Goal: Task Accomplishment & Management: Manage account settings

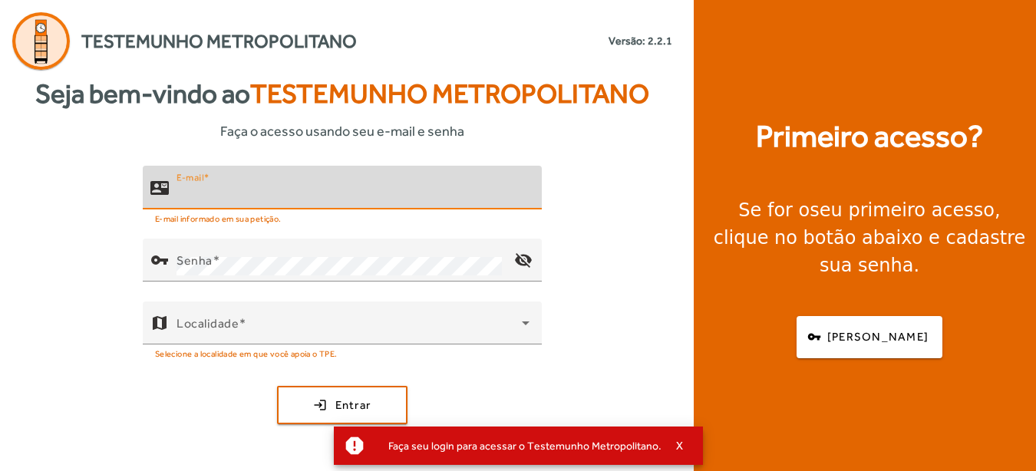
click at [256, 194] on input "E-mail" at bounding box center [352, 194] width 353 height 18
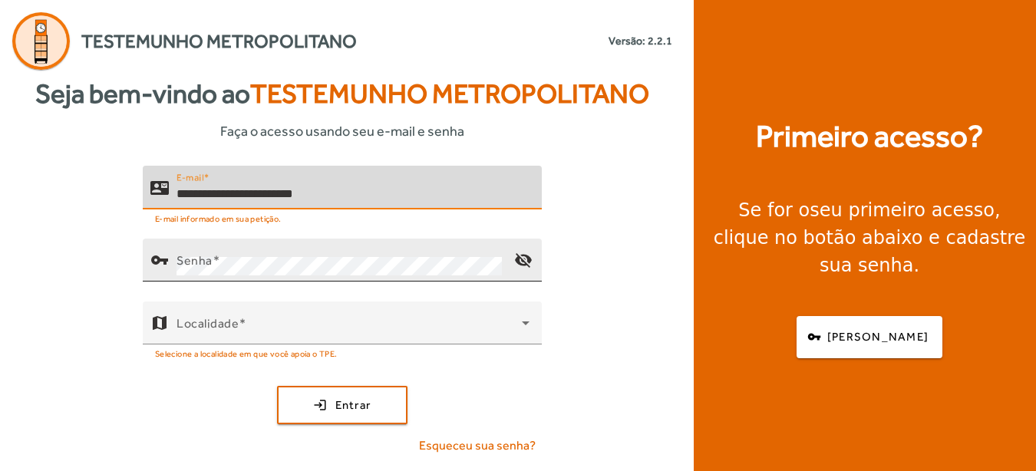
type input "**********"
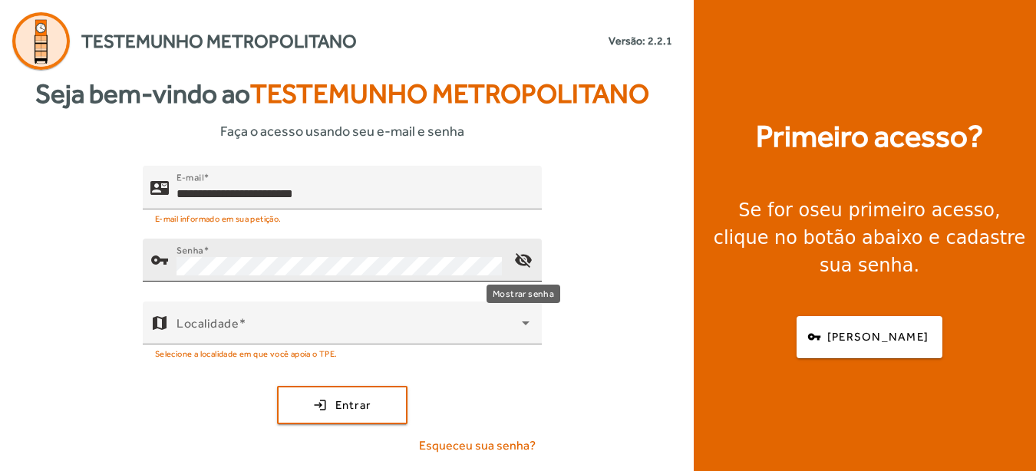
click at [525, 257] on mat-icon "visibility_off" at bounding box center [523, 260] width 37 height 37
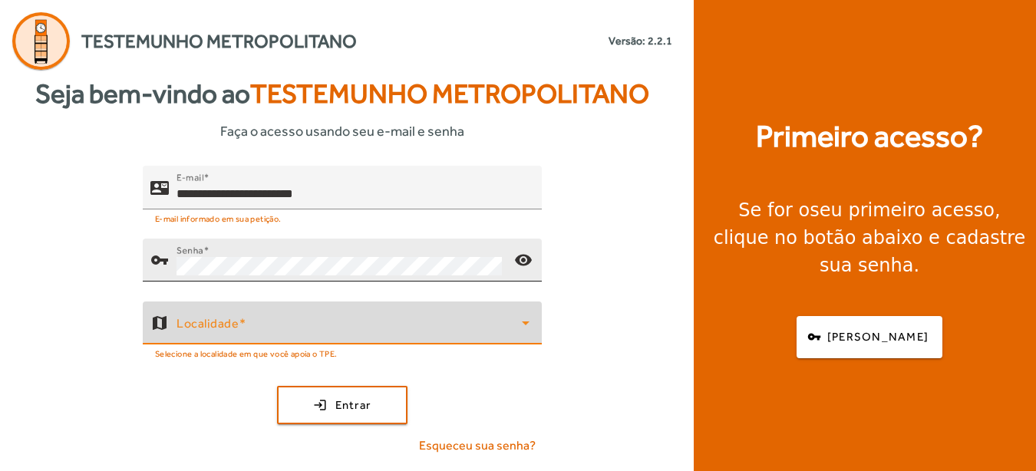
click at [321, 321] on span at bounding box center [348, 329] width 345 height 18
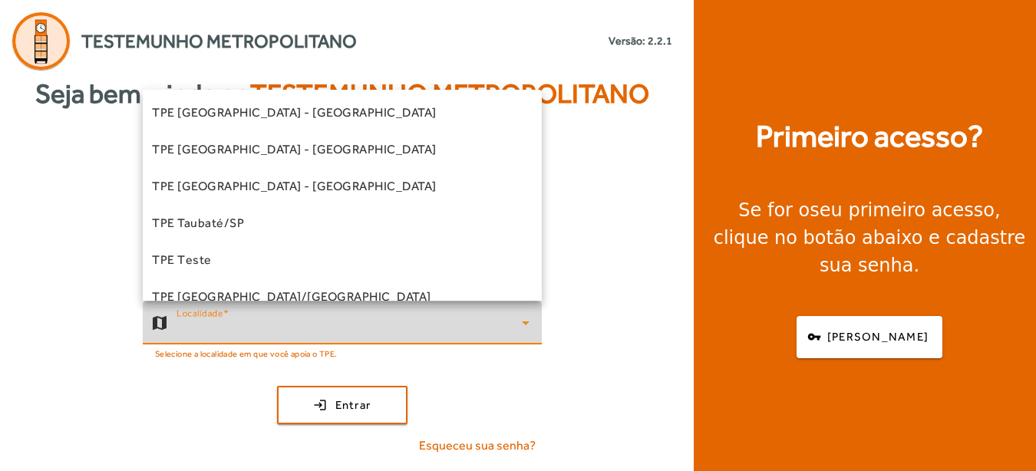
scroll to position [427, 0]
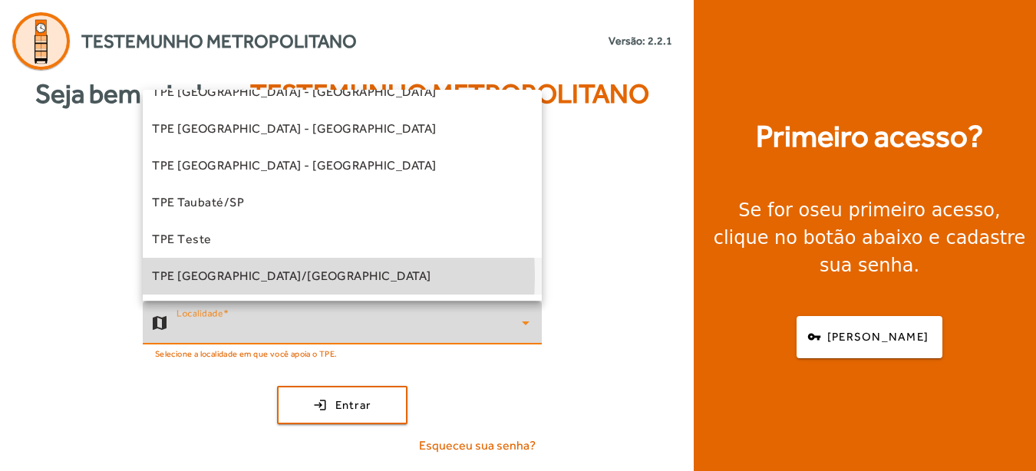
click at [221, 276] on span "TPE [GEOGRAPHIC_DATA]/[GEOGRAPHIC_DATA]" at bounding box center [291, 276] width 279 height 18
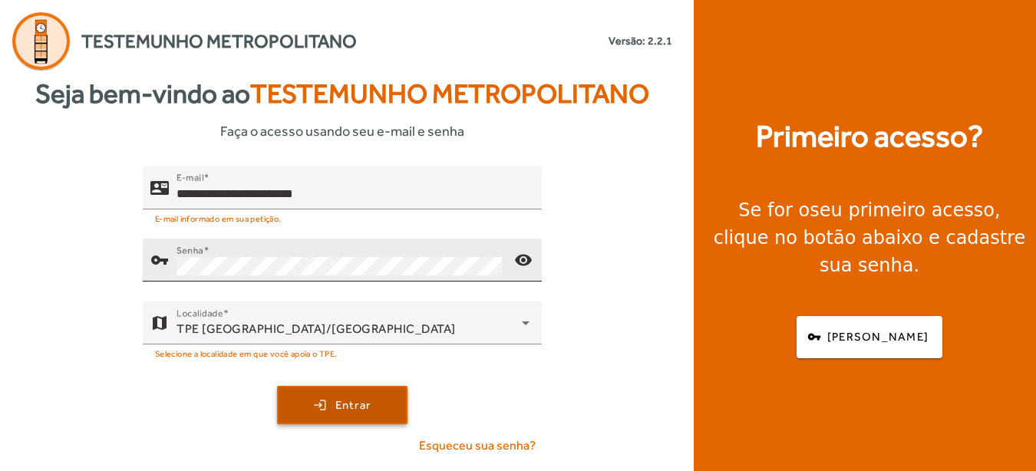
click at [347, 410] on span "Entrar" at bounding box center [353, 406] width 36 height 18
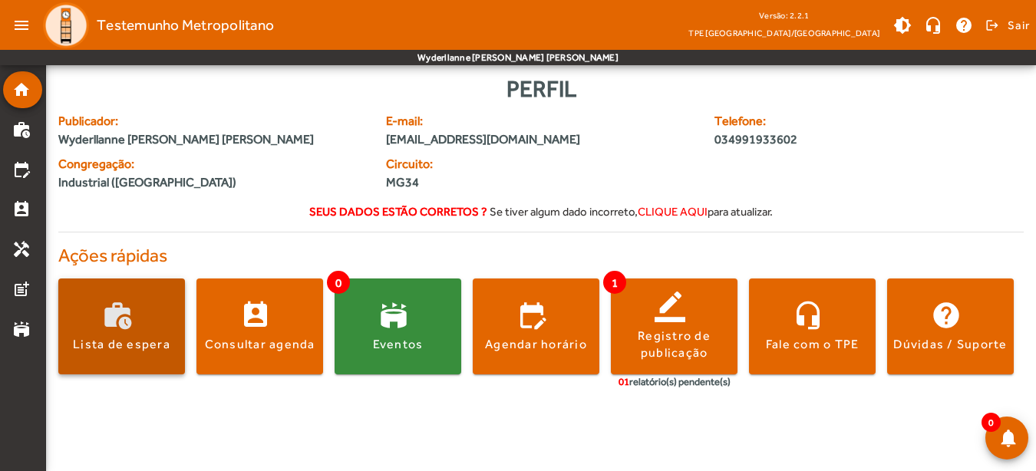
click at [116, 328] on span at bounding box center [121, 326] width 127 height 37
